Goal: Transaction & Acquisition: Purchase product/service

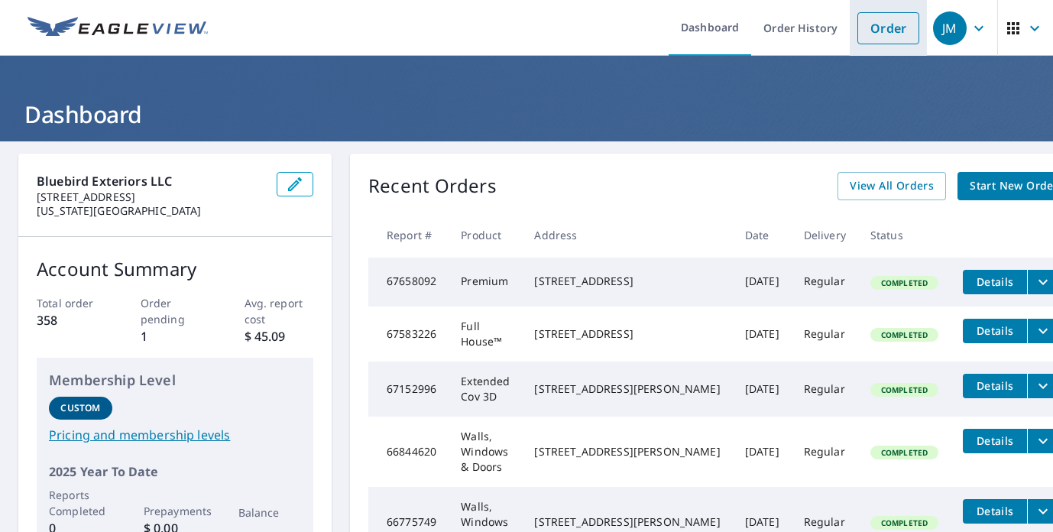
click at [892, 25] on link "Order" at bounding box center [888, 28] width 62 height 32
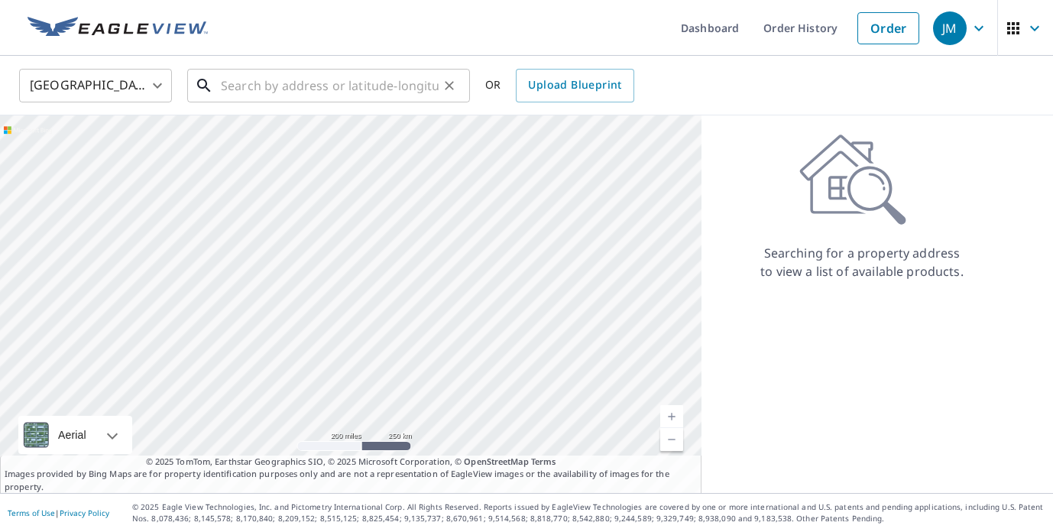
click at [360, 85] on input "text" at bounding box center [330, 85] width 218 height 43
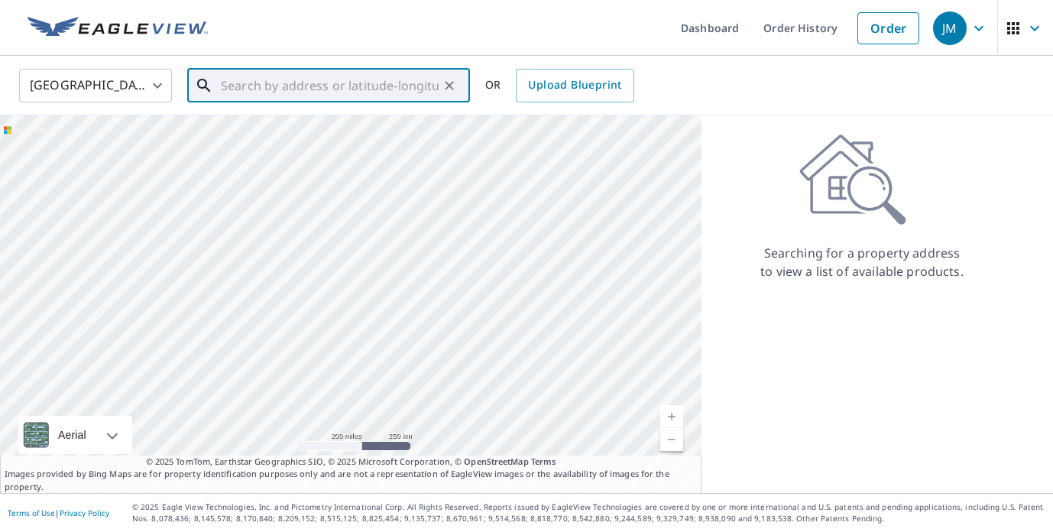
paste input "[STREET_ADDRESS] "
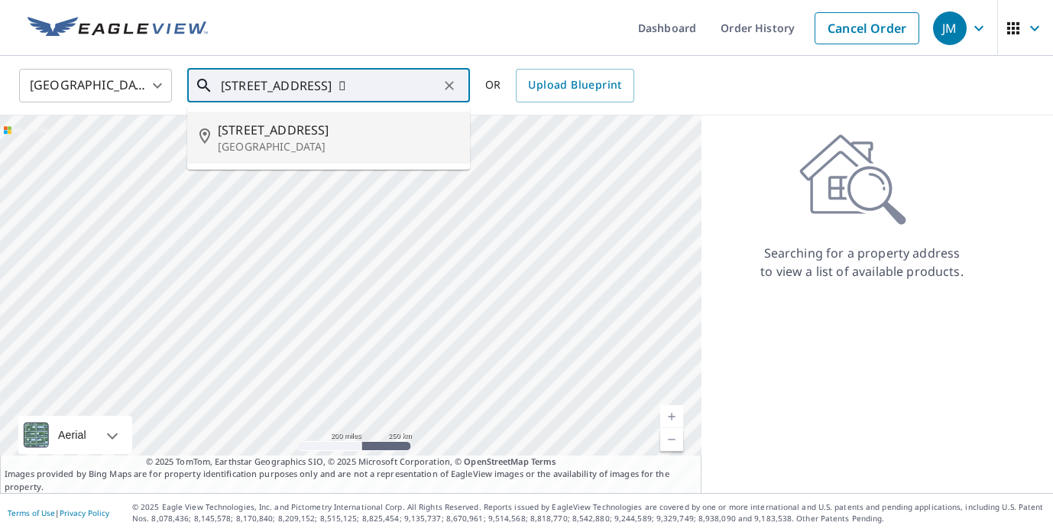
click at [319, 128] on span "[STREET_ADDRESS]" at bounding box center [338, 130] width 240 height 18
type input "[STREET_ADDRESS][PERSON_NAME]"
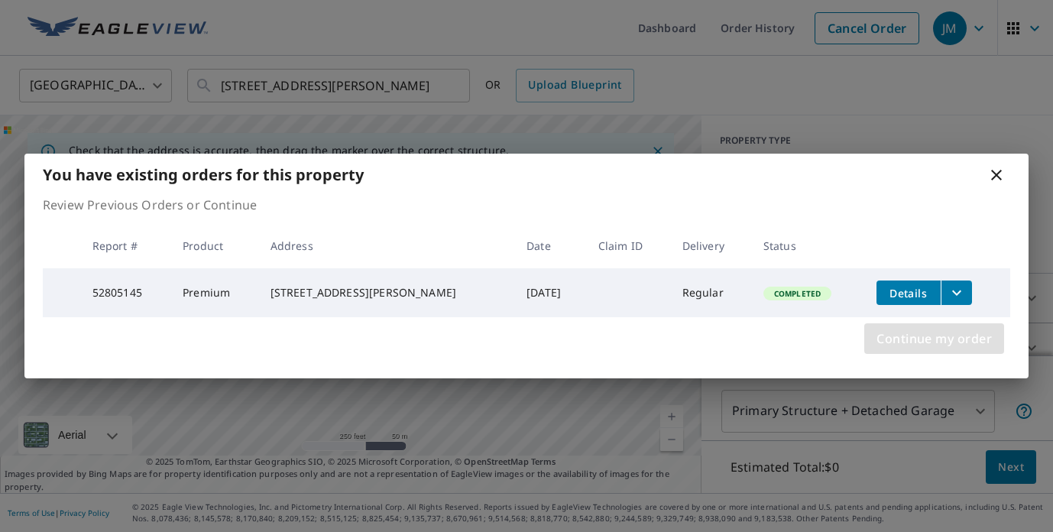
click at [933, 341] on span "Continue my order" at bounding box center [933, 338] width 115 height 21
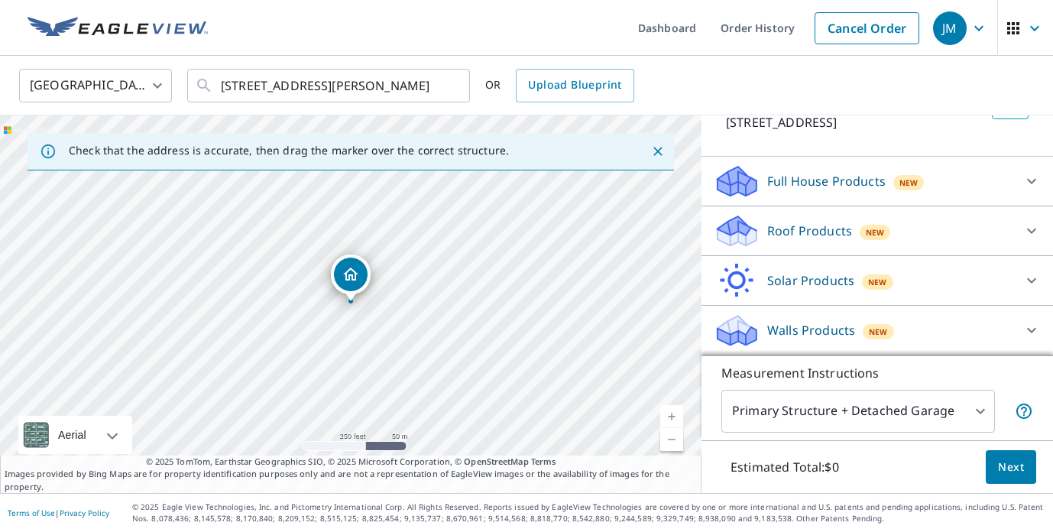
scroll to position [135, 0]
click at [804, 326] on p "Walls Products" at bounding box center [811, 330] width 88 height 18
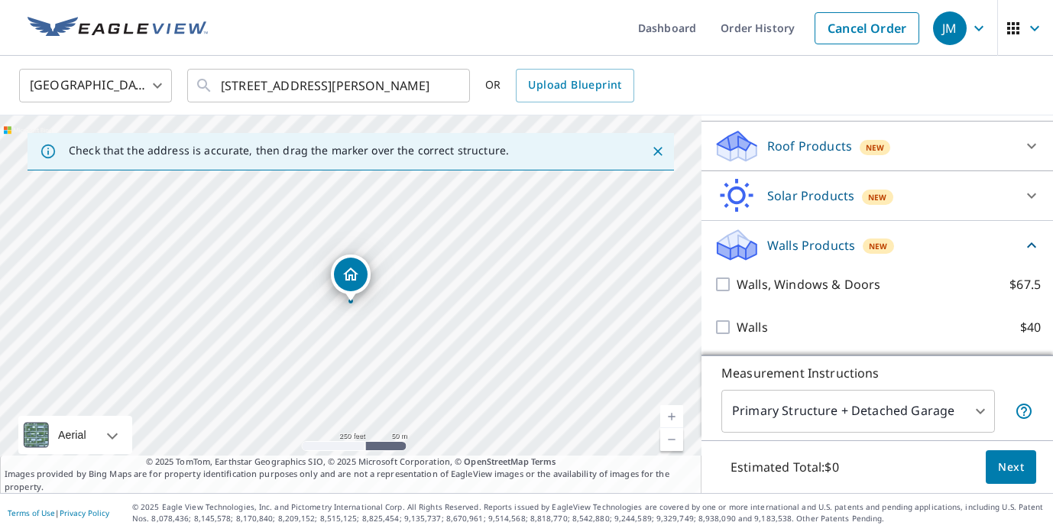
scroll to position [220, 0]
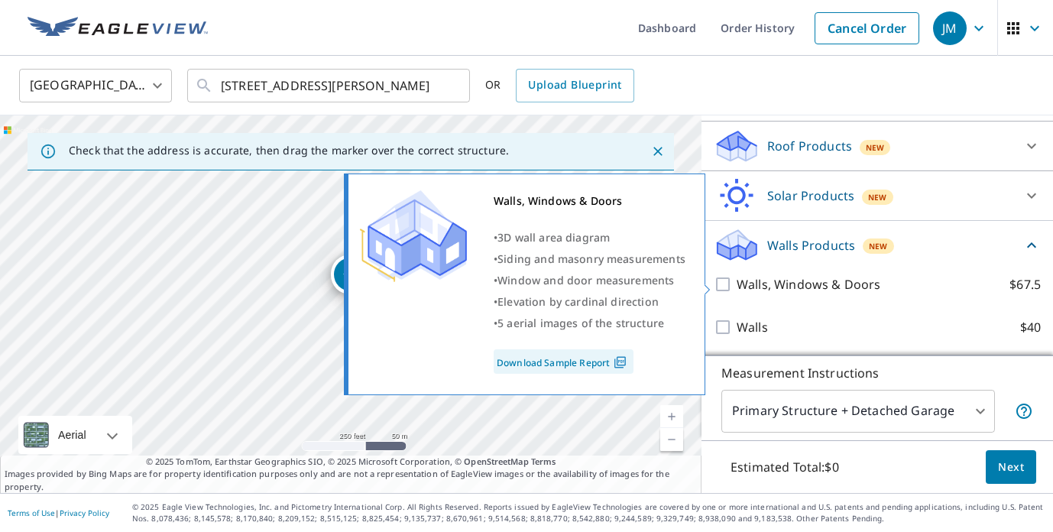
click at [800, 283] on p "Walls, Windows & Doors" at bounding box center [808, 284] width 144 height 18
click at [736, 283] on input "Walls, Windows & Doors $67.5" at bounding box center [724, 284] width 23 height 18
checkbox input "true"
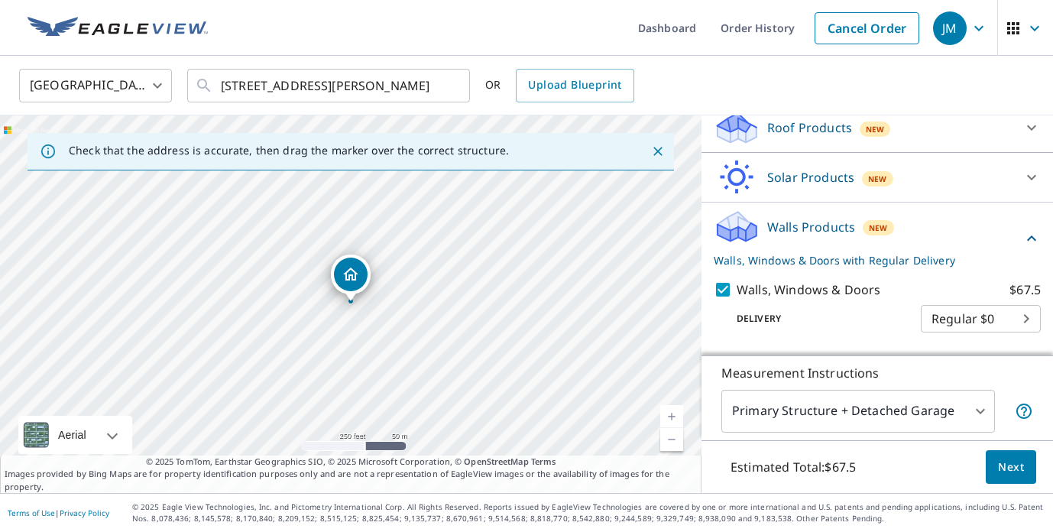
click at [1009, 465] on span "Next" at bounding box center [1011, 467] width 26 height 19
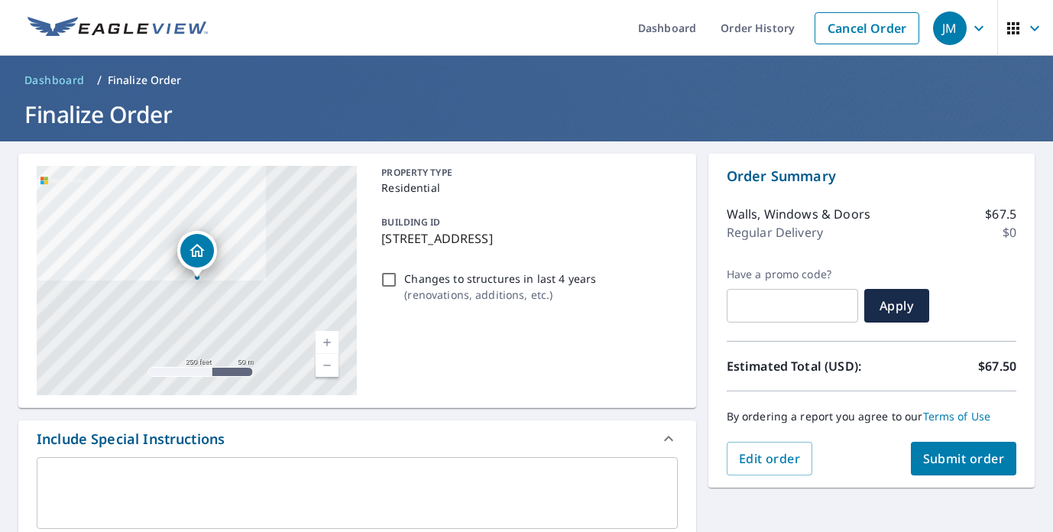
click at [963, 460] on span "Submit order" at bounding box center [964, 458] width 82 height 17
checkbox input "true"
